Goal: Book appointment/travel/reservation

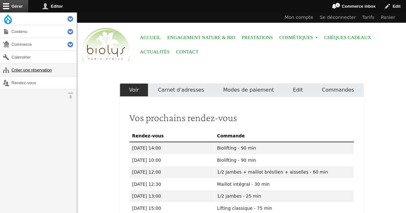
click at [33, 65] on link "Créer une réservation" at bounding box center [38, 70] width 77 height 13
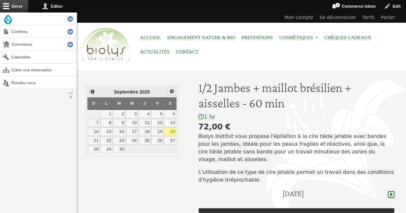
click at [171, 89] on span "Suivant" at bounding box center [171, 91] width 5 height 5
click at [171, 113] on link "4" at bounding box center [170, 114] width 12 height 8
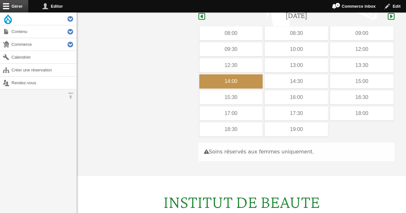
scroll to position [181, 0]
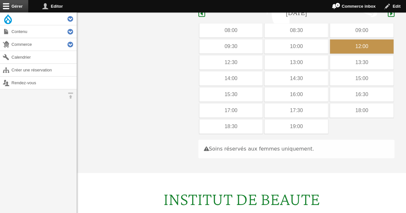
click at [336, 39] on div "12:00" at bounding box center [362, 46] width 64 height 14
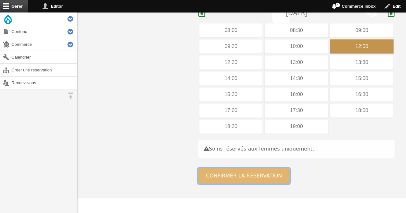
click at [228, 168] on button "Confirmer la réservation" at bounding box center [243, 175] width 91 height 15
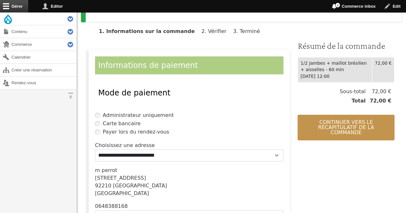
scroll to position [126, 0]
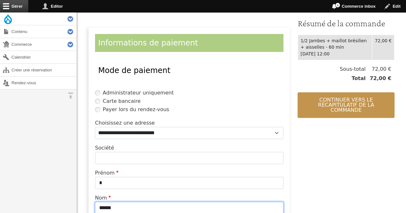
click at [155, 206] on input "******" at bounding box center [189, 208] width 188 height 12
type input "*"
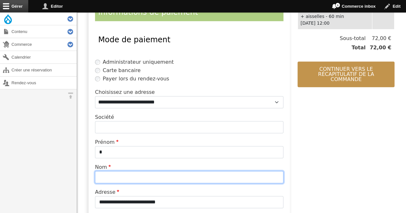
scroll to position [161, 0]
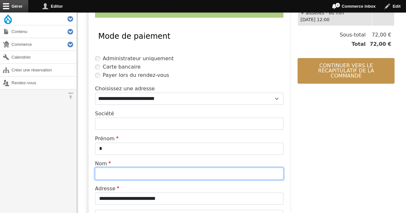
click at [108, 176] on input "Nom" at bounding box center [189, 174] width 188 height 12
type input "******"
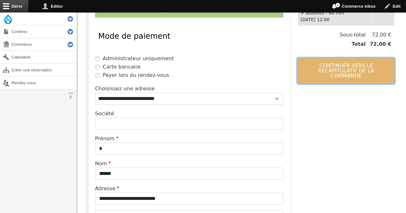
click at [307, 71] on button "Continuer vers le récapitulatif de la commande" at bounding box center [345, 71] width 97 height 26
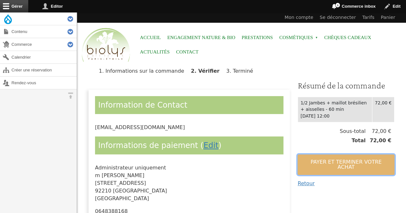
click at [303, 159] on button "Payer et terminer votre achat" at bounding box center [345, 165] width 97 height 21
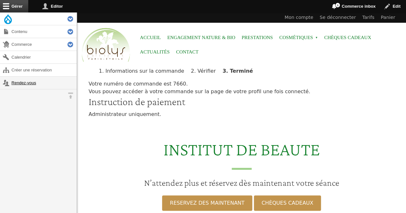
click at [26, 82] on link "Rendez-vous" at bounding box center [38, 83] width 77 height 13
